Goal: Check status: Check status

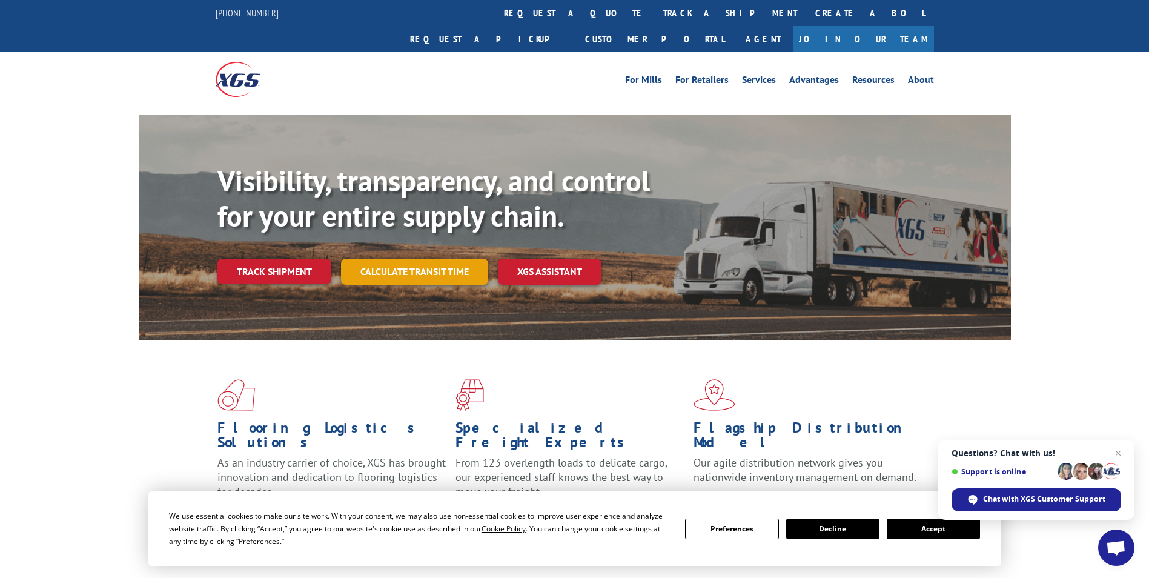
click at [391, 259] on link "Calculate transit time" at bounding box center [414, 272] width 147 height 26
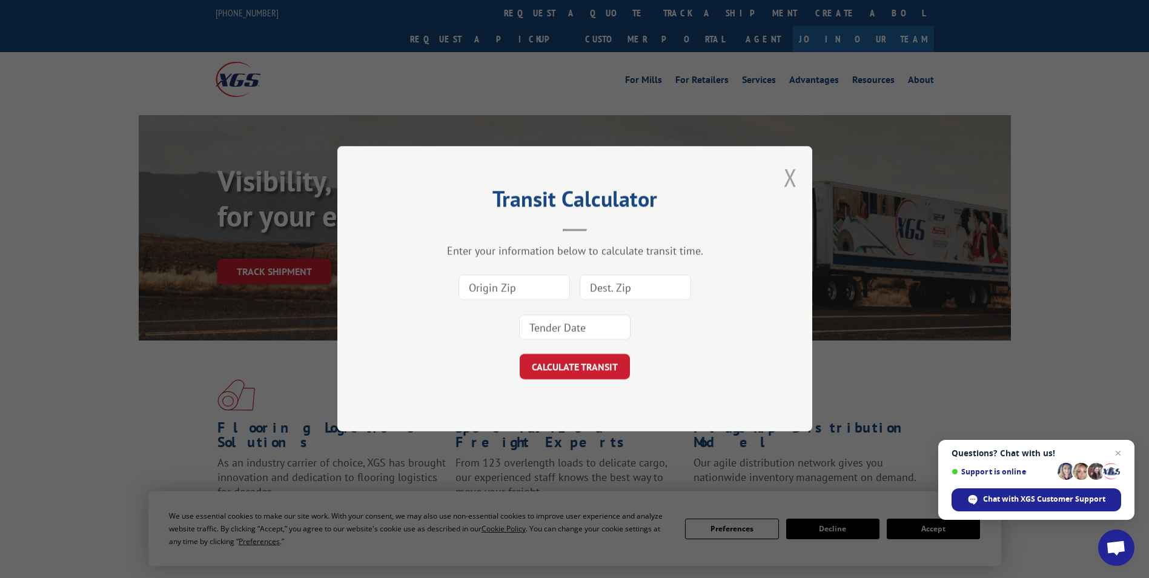
click at [792, 179] on button "Close modal" at bounding box center [790, 177] width 13 height 32
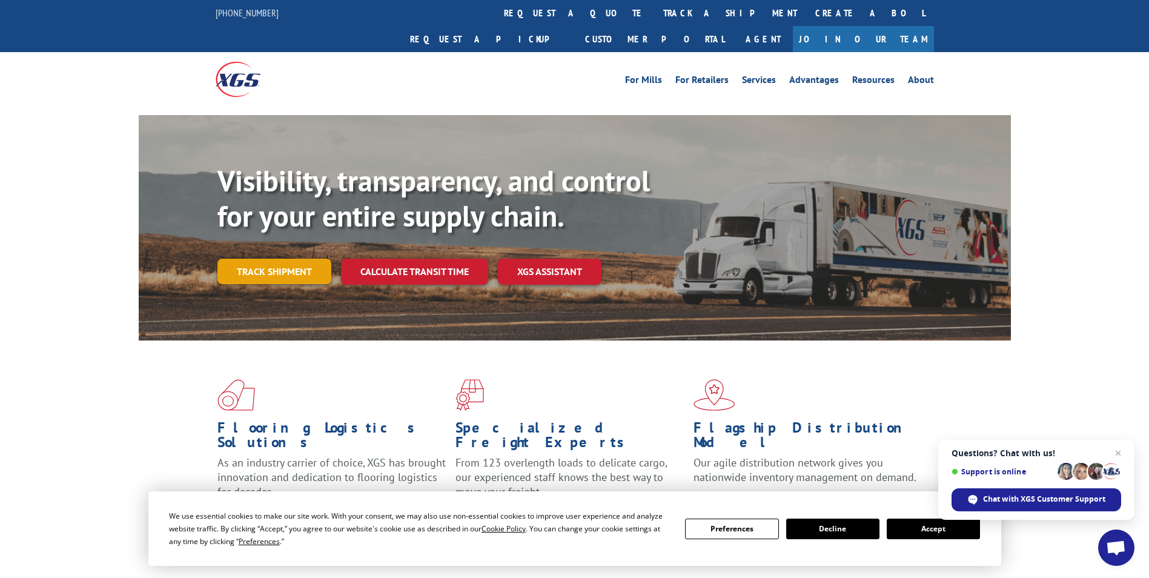
click at [274, 259] on link "Track shipment" at bounding box center [275, 271] width 114 height 25
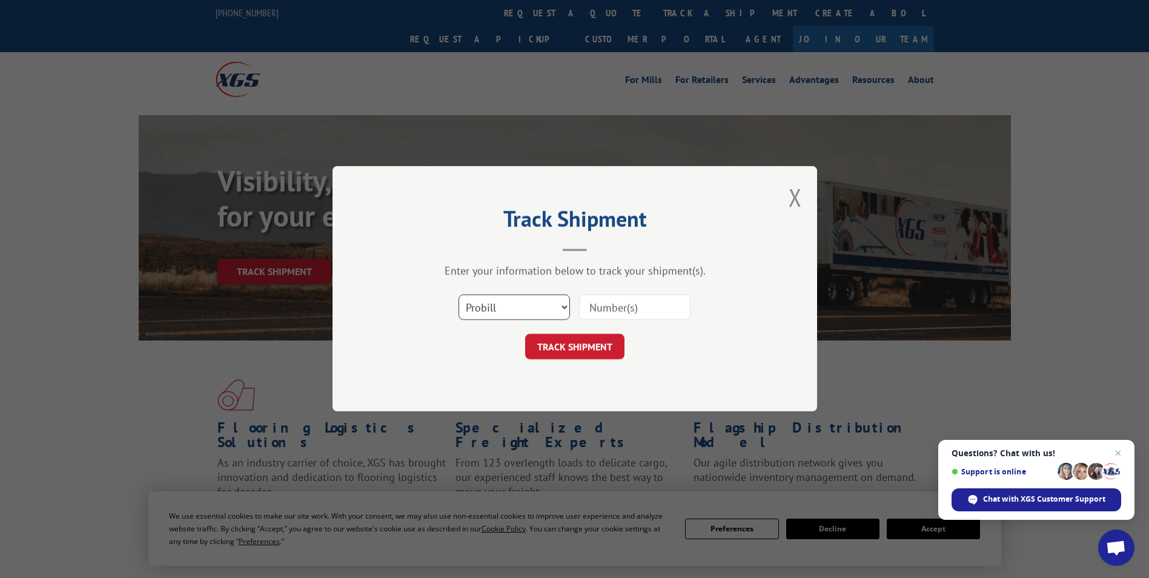
click at [566, 306] on select "Select category... Probill BOL PO" at bounding box center [514, 307] width 111 height 25
select select "bol"
click at [459, 295] on select "Select category... Probill BOL PO" at bounding box center [514, 307] width 111 height 25
click at [591, 308] on input at bounding box center [634, 307] width 111 height 25
paste input "5999047"
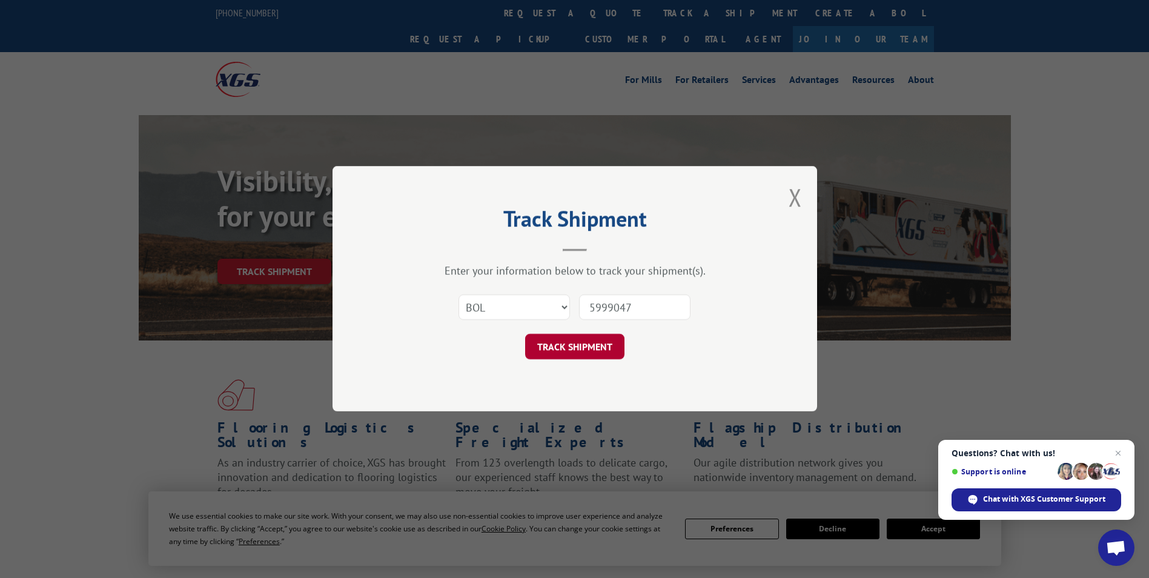
type input "5999047"
click at [577, 345] on button "TRACK SHIPMENT" at bounding box center [574, 346] width 99 height 25
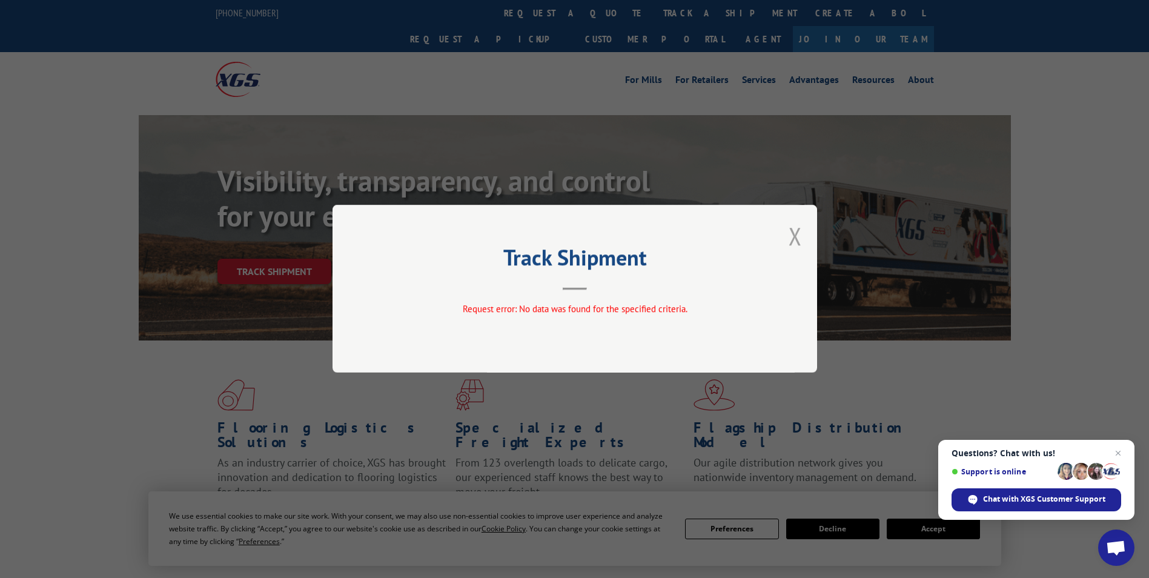
click at [794, 236] on button "Close modal" at bounding box center [795, 236] width 13 height 32
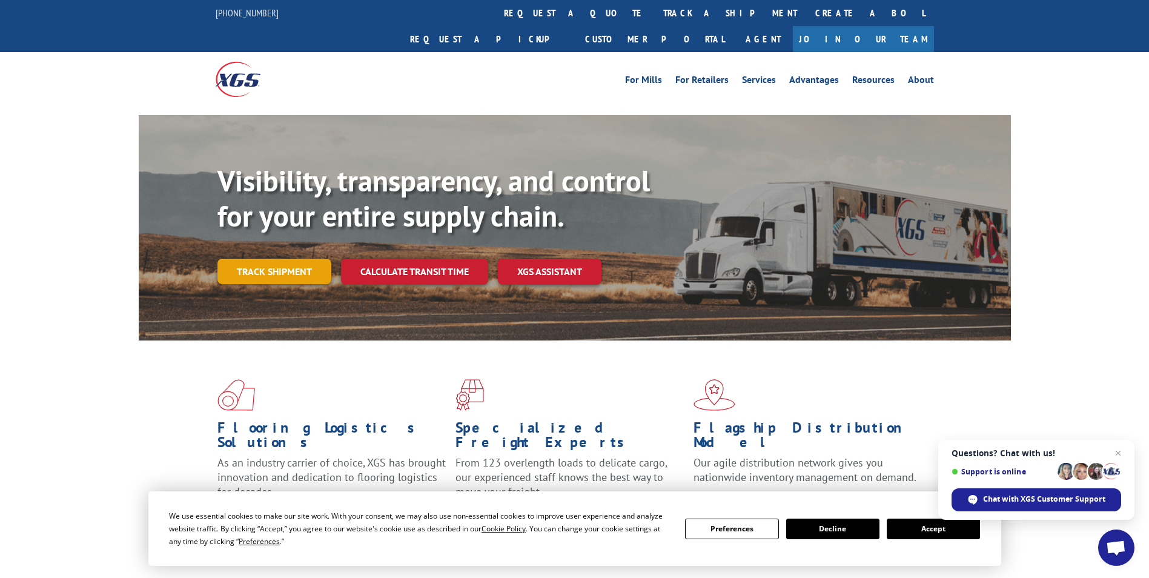
click at [277, 259] on link "Track shipment" at bounding box center [275, 271] width 114 height 25
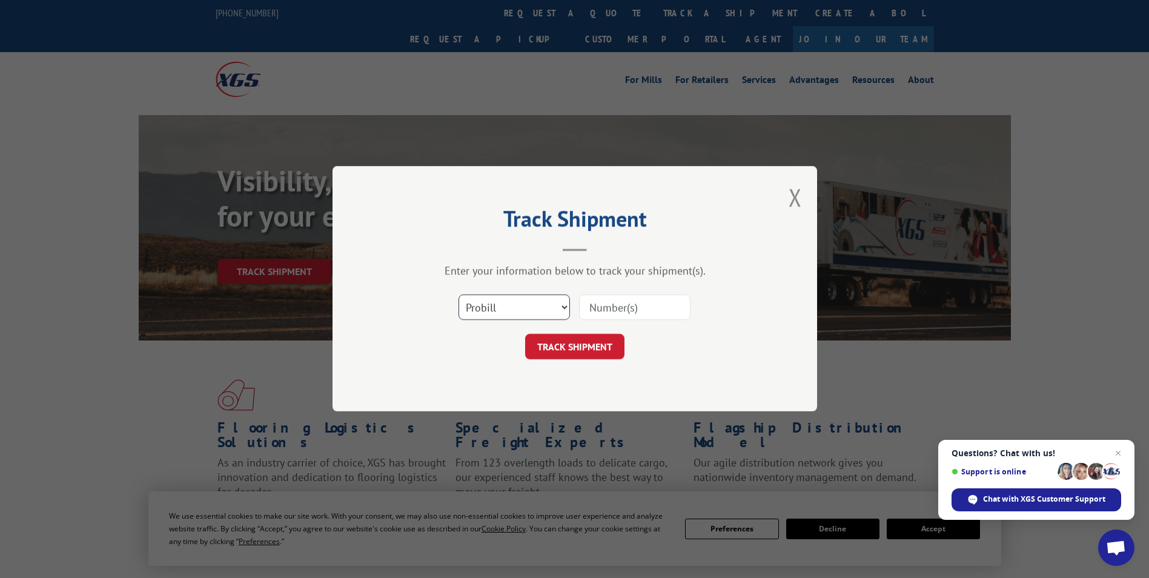
click at [563, 308] on select "Select category... Probill BOL PO" at bounding box center [514, 307] width 111 height 25
select select "bol"
click at [459, 295] on select "Select category... Probill BOL PO" at bounding box center [514, 307] width 111 height 25
click at [595, 310] on input at bounding box center [634, 307] width 111 height 25
paste input "5996117"
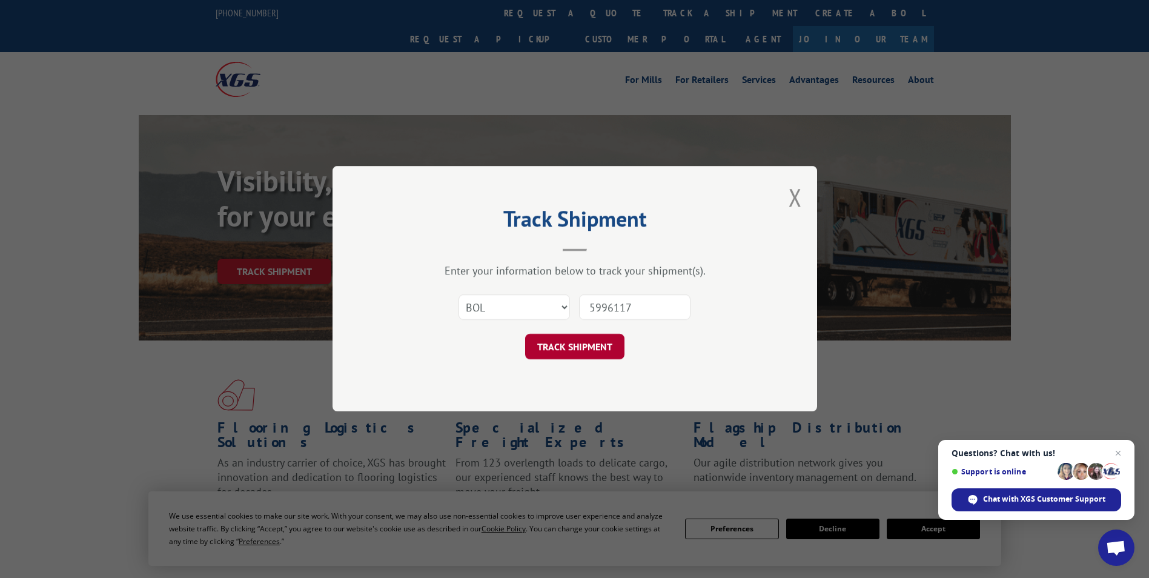
type input "5996117"
click at [566, 351] on button "TRACK SHIPMENT" at bounding box center [574, 346] width 99 height 25
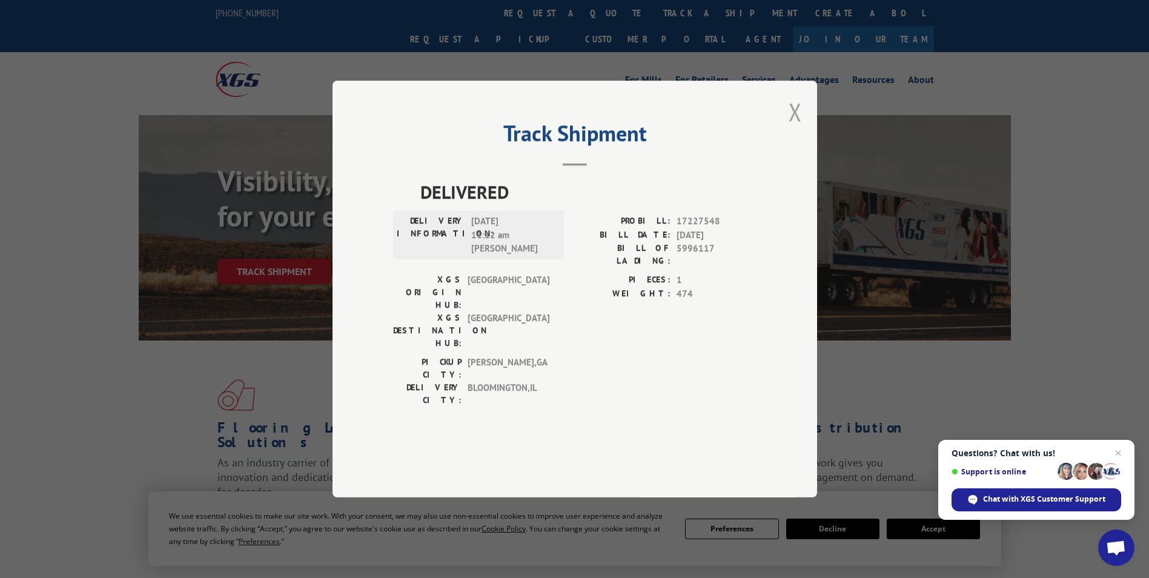
click at [800, 128] on button "Close modal" at bounding box center [795, 112] width 13 height 32
